Goal: Transaction & Acquisition: Purchase product/service

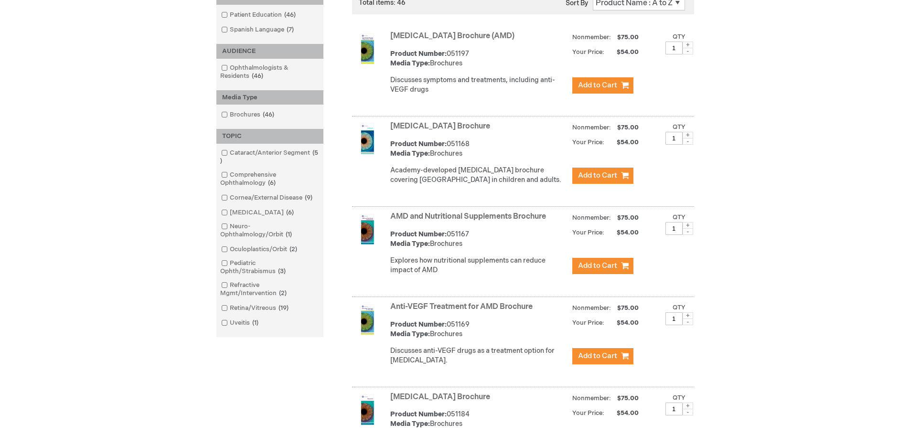
scroll to position [143, 0]
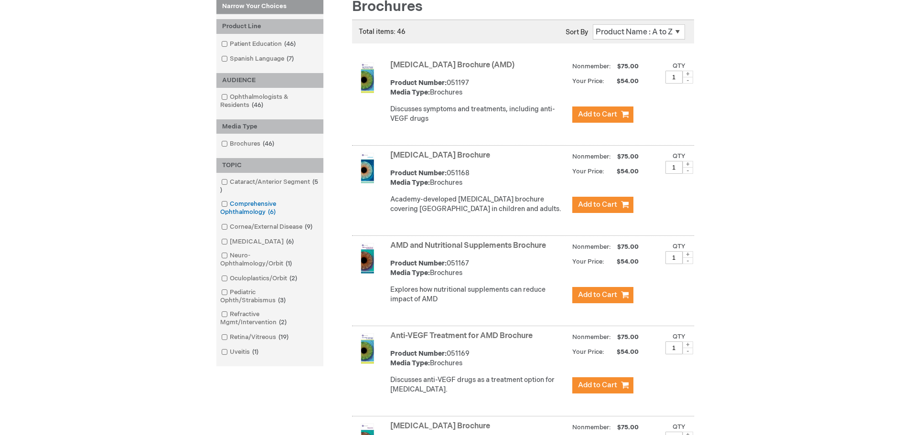
type input "[PERSON_NAME]"
click at [230, 204] on span at bounding box center [230, 204] width 0 height 8
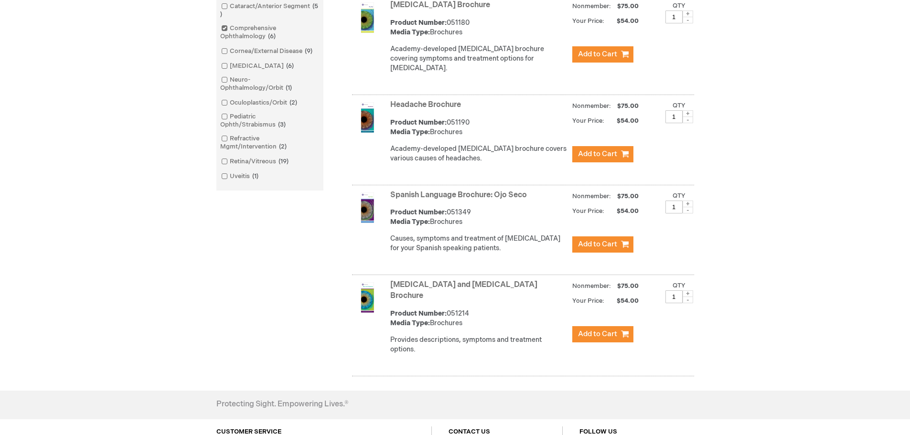
scroll to position [280, 0]
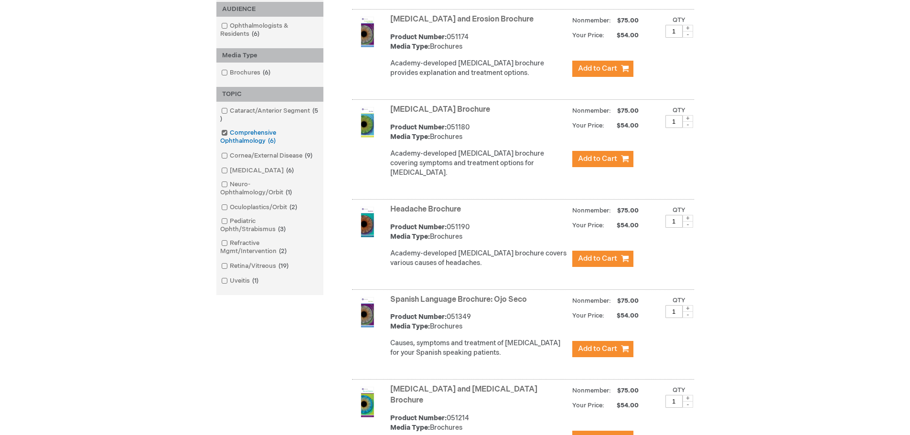
drag, startPoint x: 224, startPoint y: 131, endPoint x: 253, endPoint y: 146, distance: 32.5
click at [230, 131] on span at bounding box center [230, 133] width 0 height 8
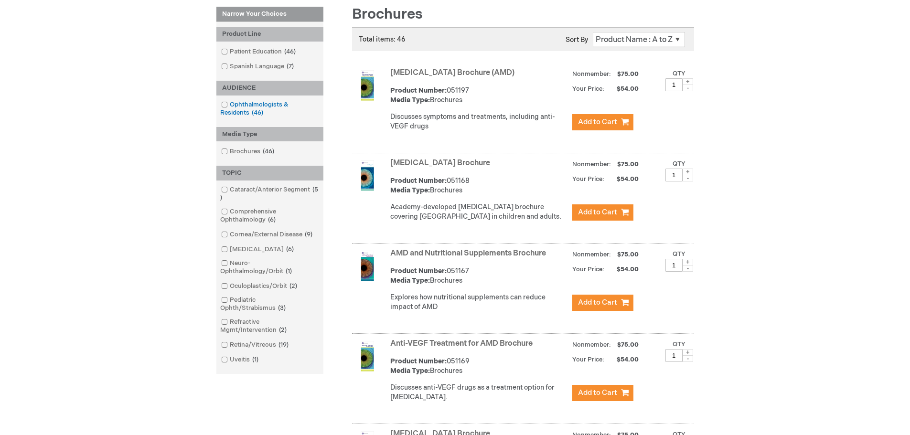
scroll to position [136, 0]
click at [230, 212] on span at bounding box center [230, 211] width 0 height 8
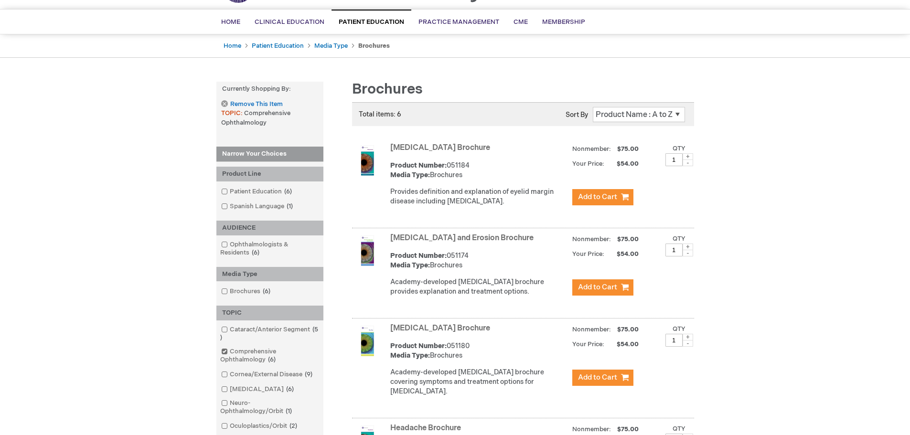
scroll to position [41, 0]
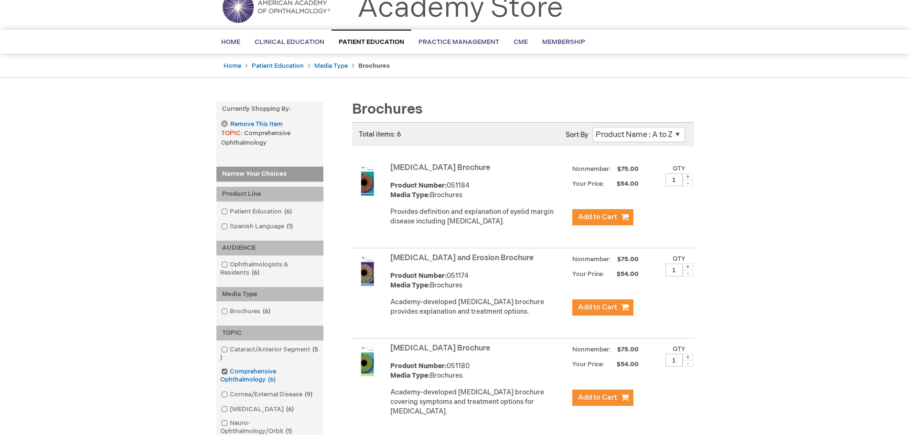
click at [230, 369] on span at bounding box center [230, 372] width 0 height 8
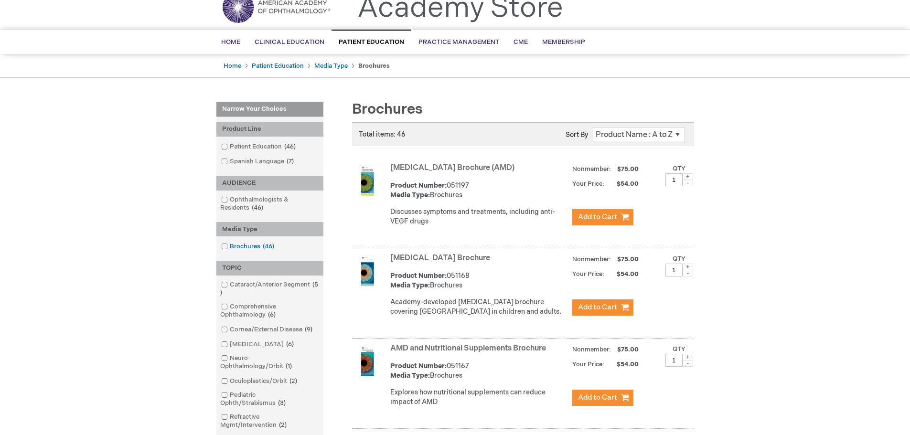
click at [230, 245] on span at bounding box center [230, 247] width 0 height 8
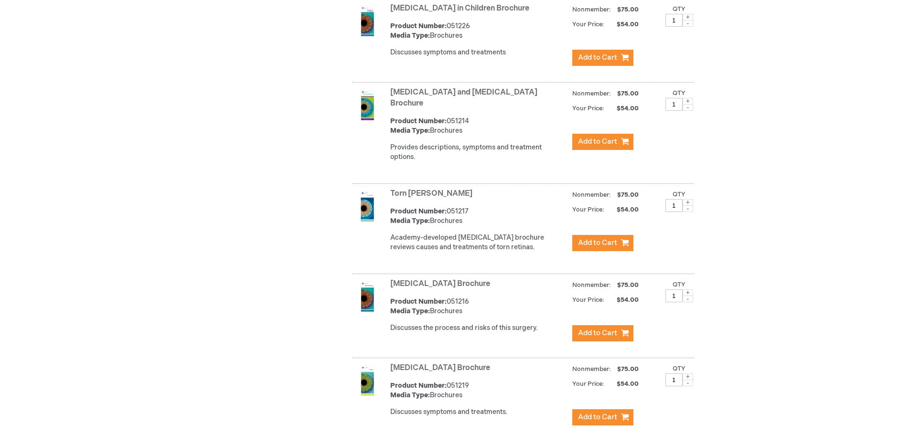
scroll to position [4094, 0]
